Goal: Information Seeking & Learning: Find specific fact

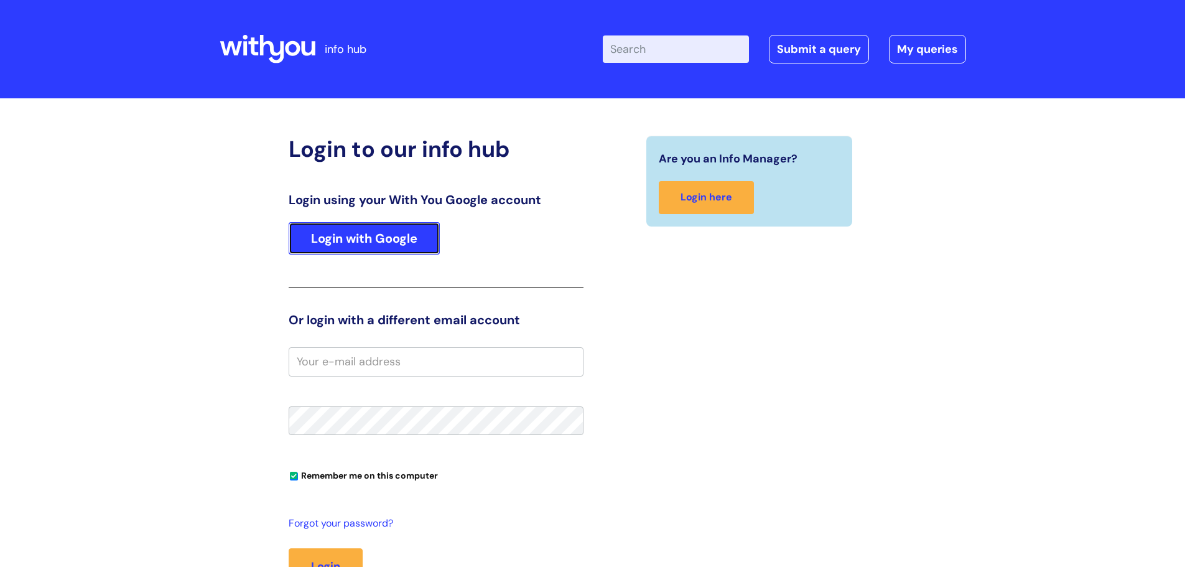
click at [398, 238] on link "Login with Google" at bounding box center [364, 238] width 151 height 32
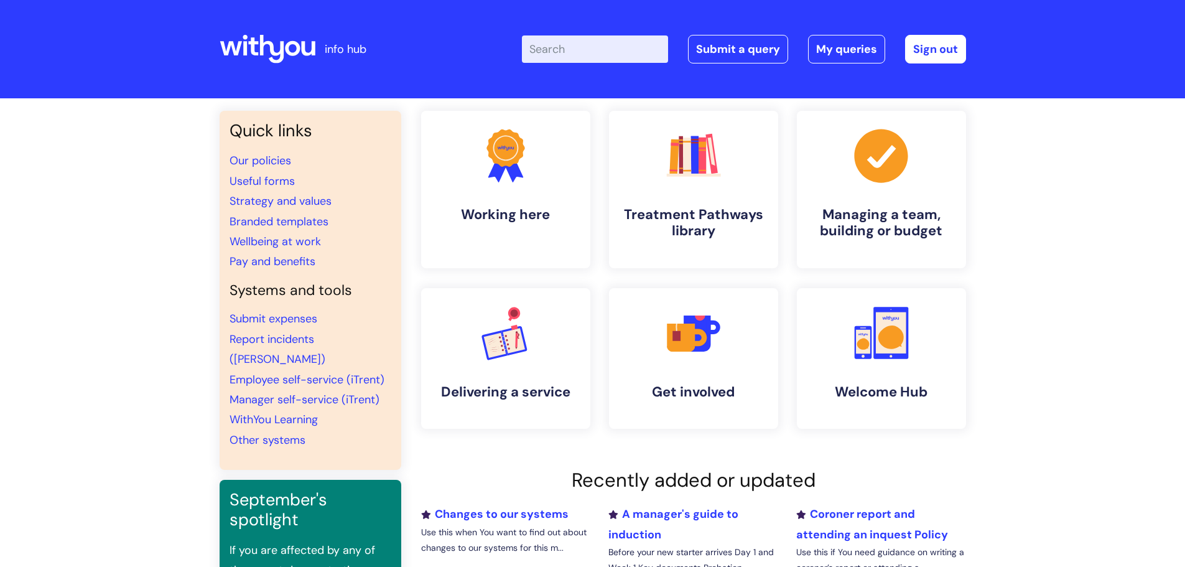
click at [599, 44] on input "Enter your search term here..." at bounding box center [595, 48] width 146 height 27
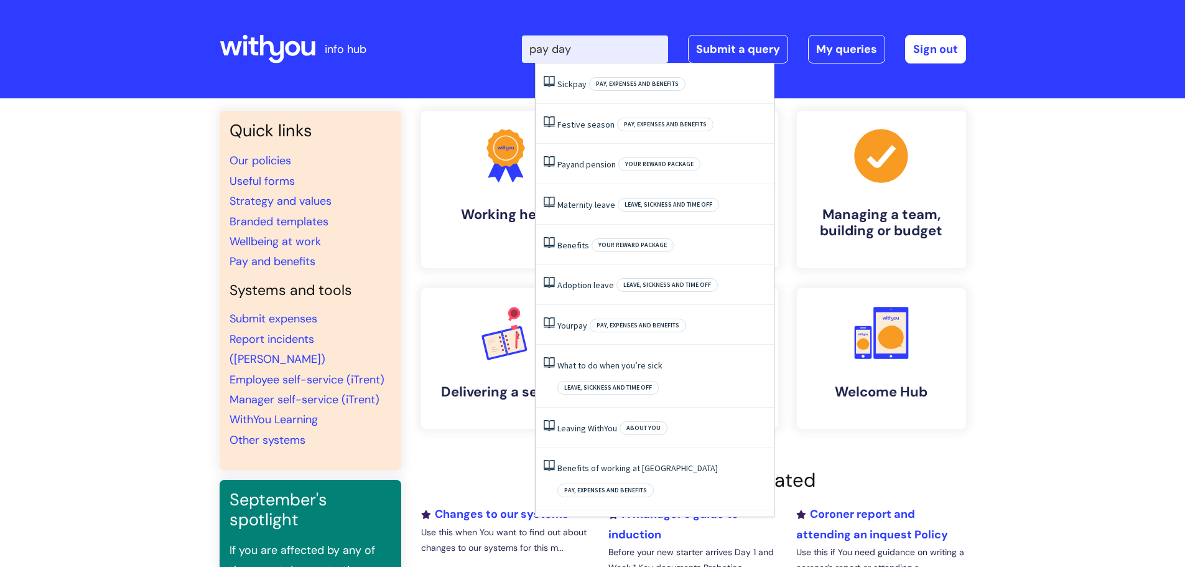
type input "pay day"
click button "Search" at bounding box center [0, 0] width 0 height 0
